Goal: Transaction & Acquisition: Obtain resource

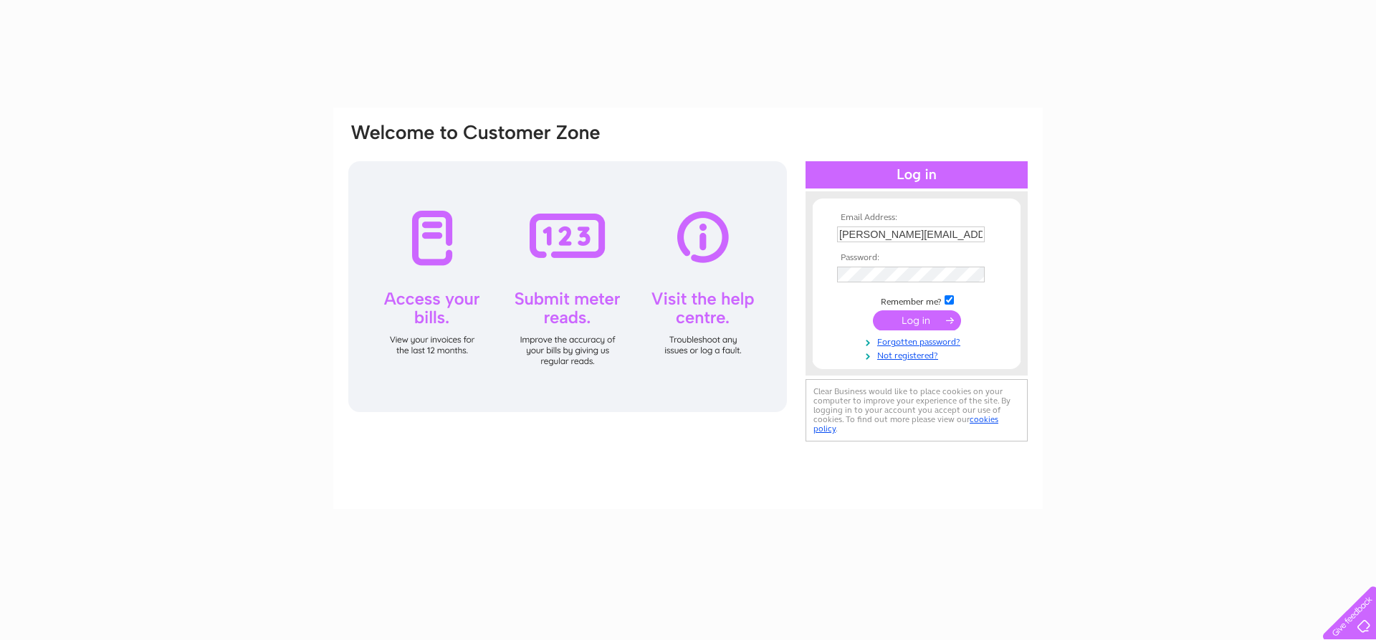
click at [924, 319] on input "submit" at bounding box center [917, 320] width 88 height 20
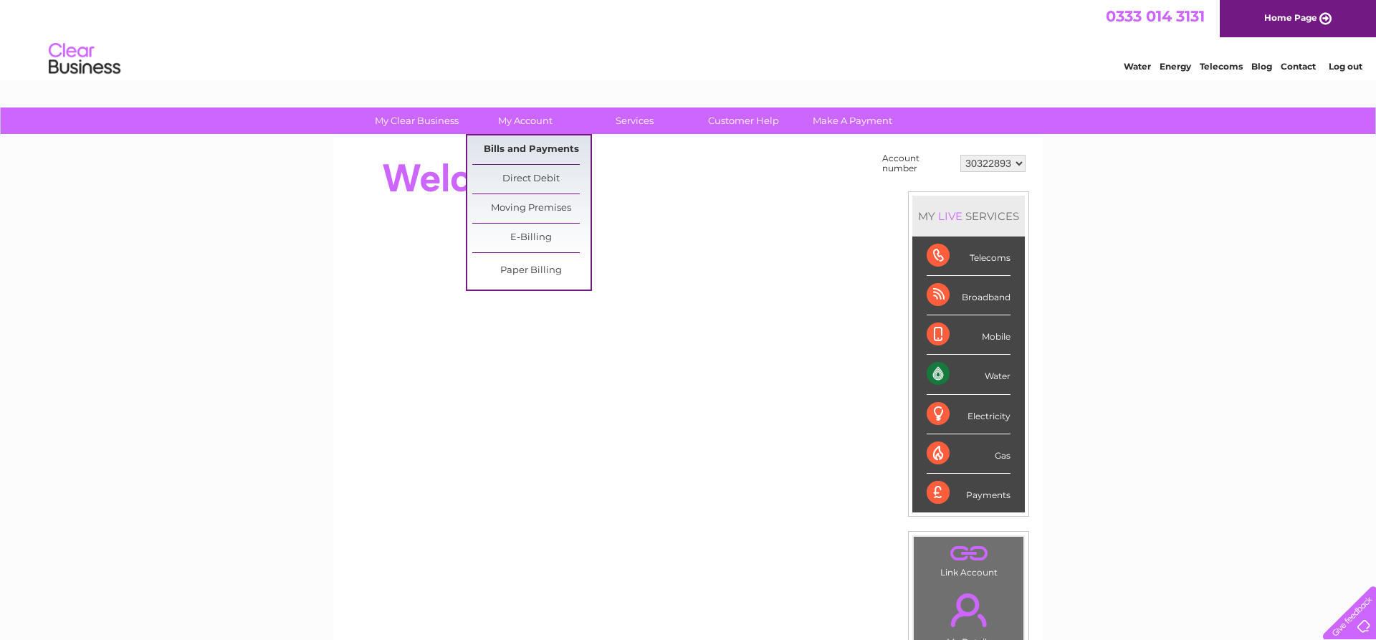
click at [535, 146] on link "Bills and Payments" at bounding box center [531, 149] width 118 height 29
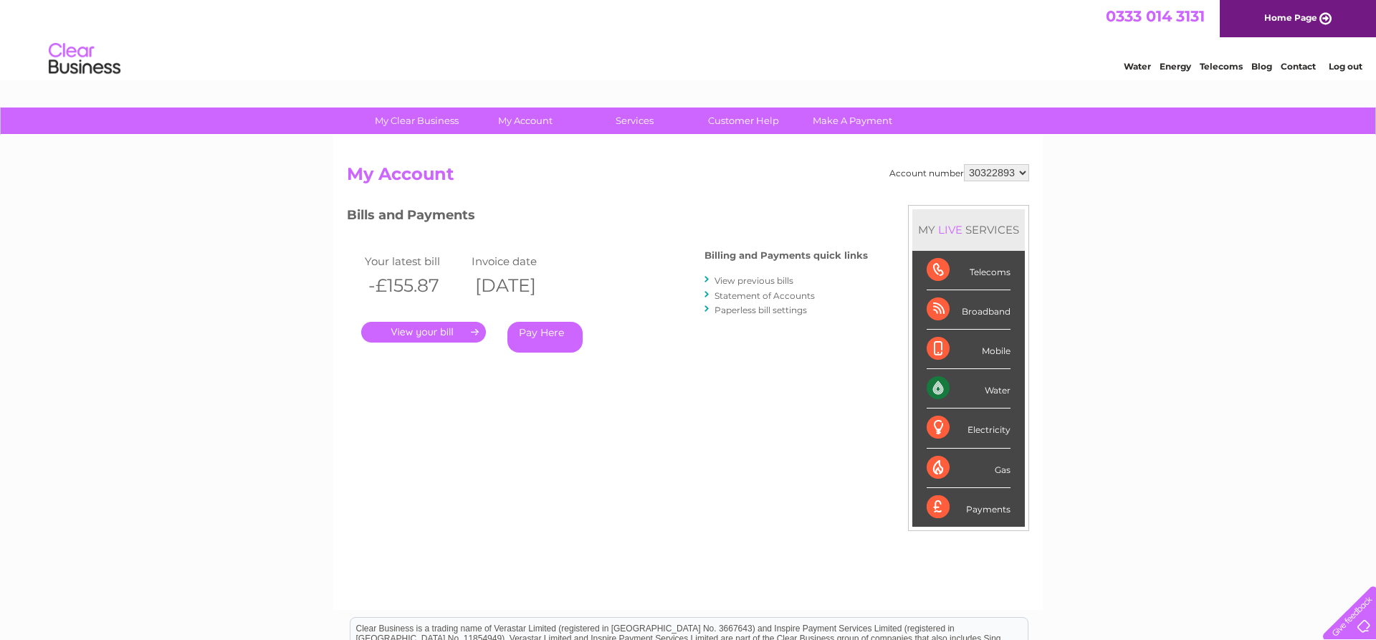
click at [398, 329] on link "." at bounding box center [423, 332] width 125 height 21
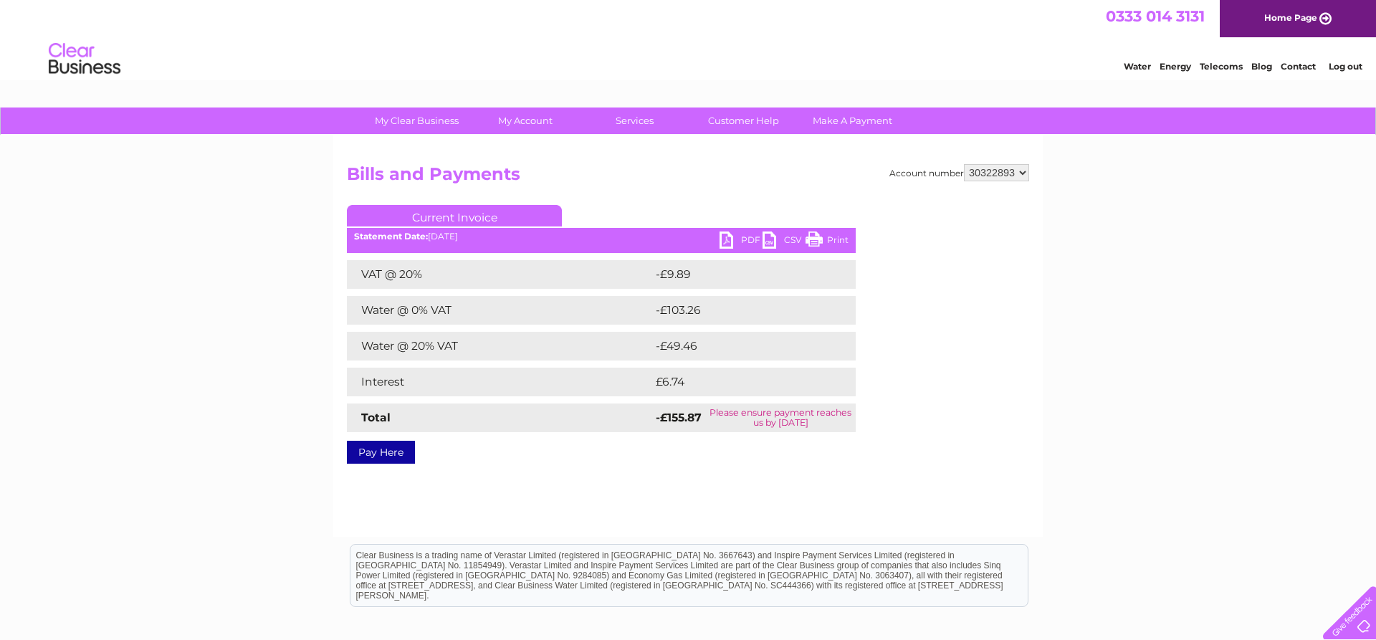
click at [727, 241] on link "PDF" at bounding box center [740, 241] width 43 height 21
click at [1150, 283] on div "My Clear Business Login Details My Details My Preferences Link Account My Accou…" at bounding box center [688, 444] width 1376 height 674
click at [1350, 67] on link "Log out" at bounding box center [1345, 66] width 34 height 11
